Goal: Information Seeking & Learning: Learn about a topic

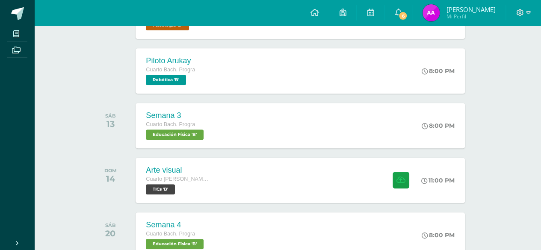
scroll to position [175, 3]
click at [408, 12] on span "6" at bounding box center [402, 15] width 9 height 9
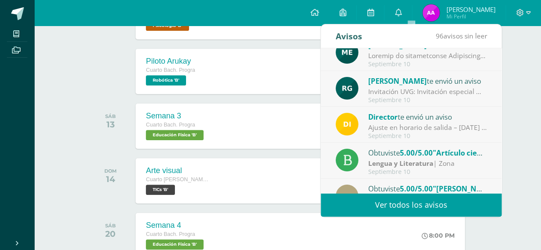
scroll to position [0, 0]
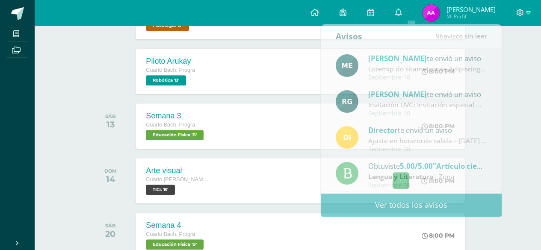
click at [511, 56] on div "Actividades recientes y próximas Tablero Pendientes de entrega Entregadas todas…" at bounding box center [284, 206] width 507 height 710
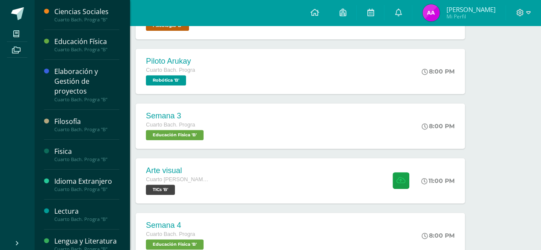
scroll to position [72, 0]
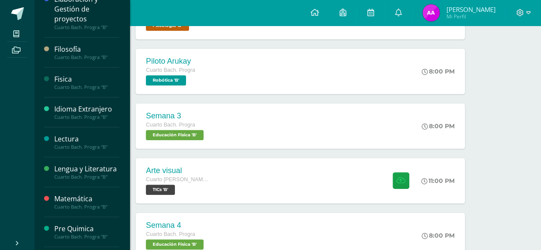
click at [90, 105] on div "Idioma Extranjero" at bounding box center [86, 109] width 65 height 10
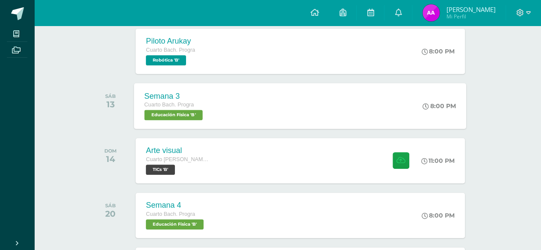
scroll to position [195, 3]
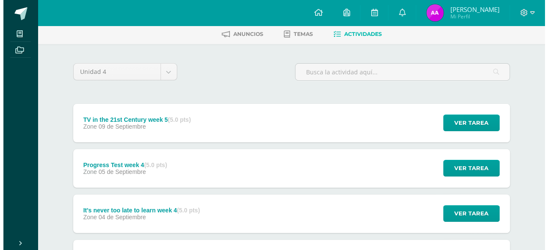
scroll to position [41, 0]
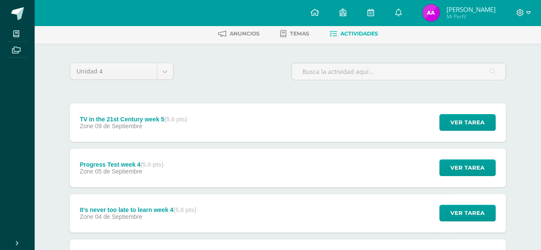
click at [376, 133] on div "TV in the 21st Century week 5 (5.0 pts) Zone 09 de Septiembre Ver tarea TV in t…" at bounding box center [288, 123] width 436 height 38
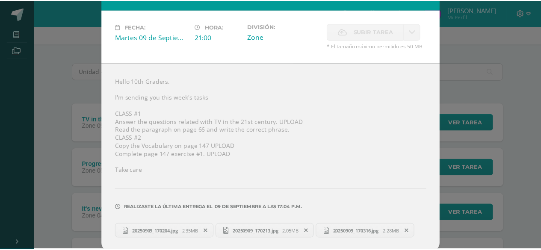
scroll to position [0, 0]
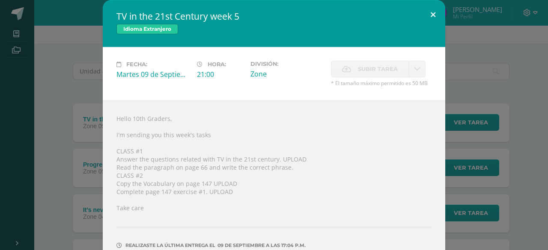
click at [438, 12] on button at bounding box center [433, 14] width 24 height 29
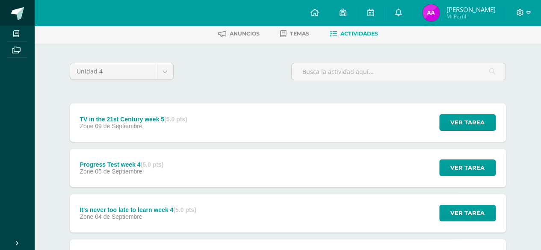
click at [22, 18] on span at bounding box center [17, 13] width 13 height 13
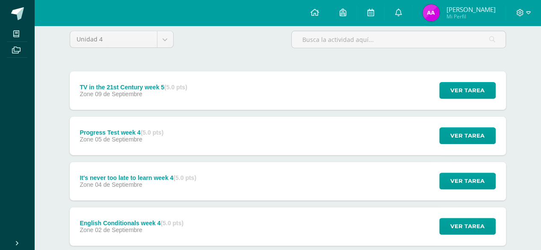
scroll to position [74, 0]
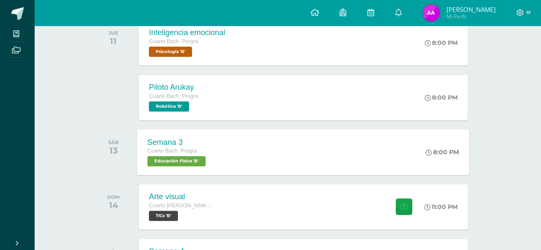
scroll to position [148, 0]
click at [204, 110] on div "Piloto Arukay Cuarto Bach. Progra Robótica 'B'" at bounding box center [172, 98] width 70 height 46
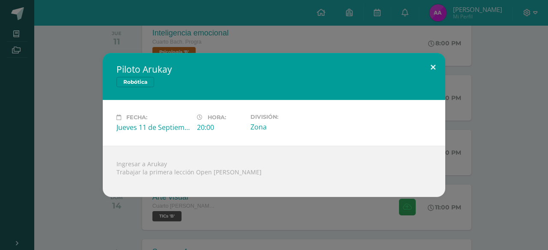
click at [429, 73] on button at bounding box center [433, 67] width 24 height 29
